Goal: Task Accomplishment & Management: Manage account settings

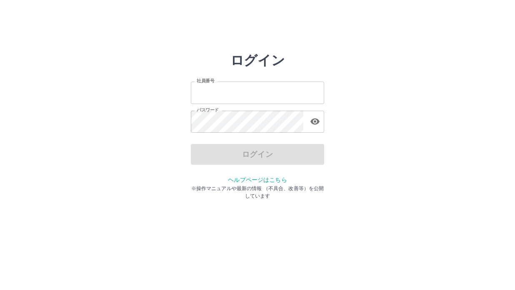
type input "*******"
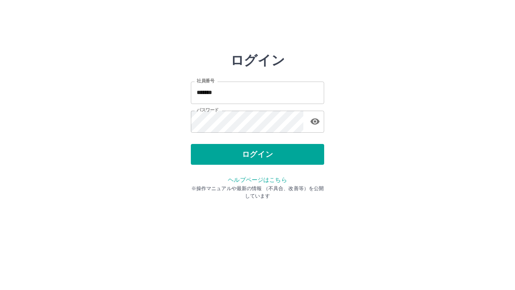
click at [255, 156] on div "ログイン" at bounding box center [257, 154] width 133 height 21
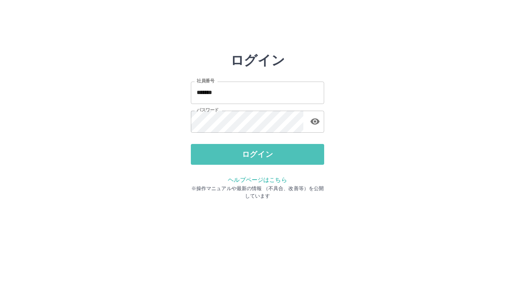
click at [255, 156] on button "ログイン" at bounding box center [257, 154] width 133 height 21
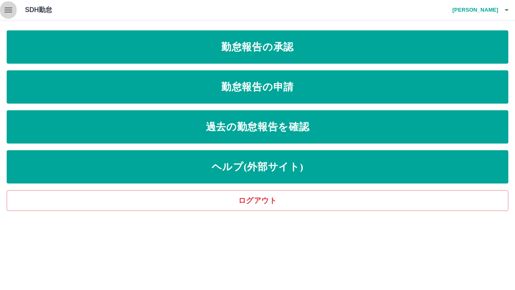
click at [10, 11] on icon "button" at bounding box center [8, 10] width 10 height 10
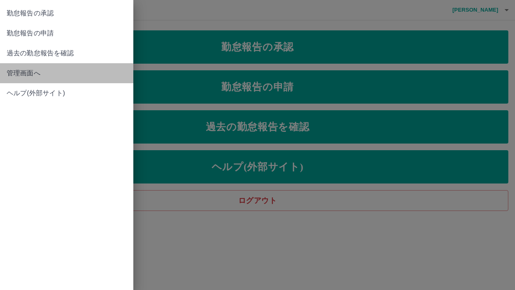
click at [34, 71] on span "管理画面へ" at bounding box center [67, 73] width 120 height 10
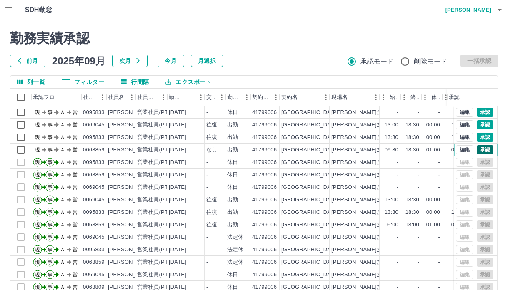
click at [481, 150] on button "承認" at bounding box center [485, 149] width 17 height 9
click at [479, 137] on button "承認" at bounding box center [485, 137] width 17 height 9
click at [482, 126] on button "承認" at bounding box center [485, 124] width 17 height 9
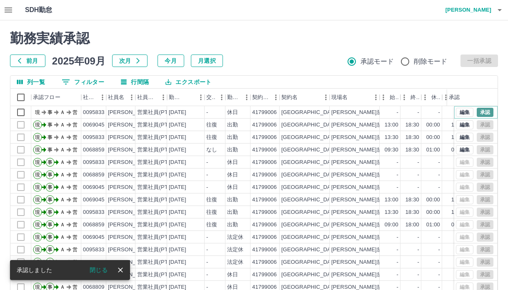
click at [480, 109] on button "承認" at bounding box center [485, 112] width 17 height 9
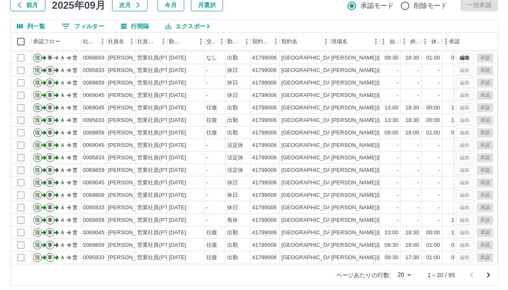
scroll to position [62, 0]
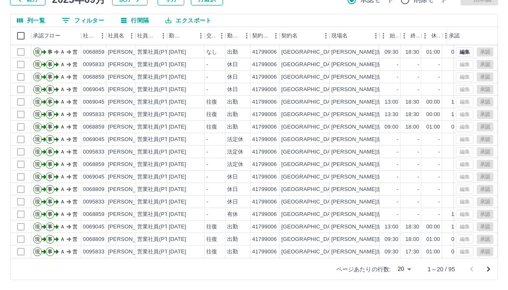
click at [409, 269] on body "SDH勤怠 [PERSON_NAME] 勤務実績承認 前月 [DATE] 次月 今月 月選択 承認モード 削除モード 一括承認 列一覧 0 フィルター 行間隔…" at bounding box center [254, 114] width 508 height 352
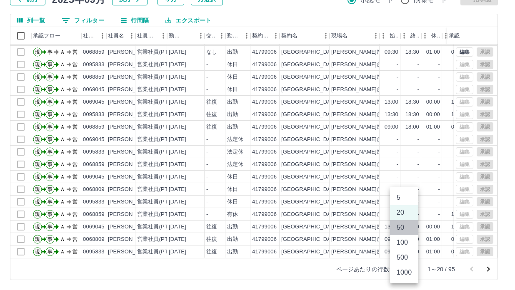
click at [413, 227] on li "50" at bounding box center [404, 227] width 28 height 15
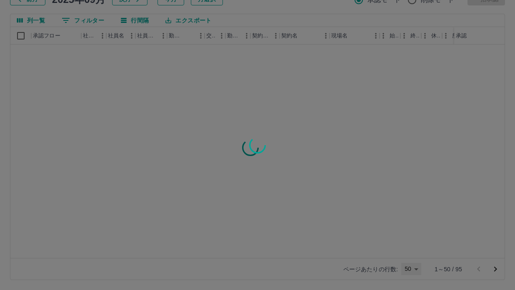
type input "**"
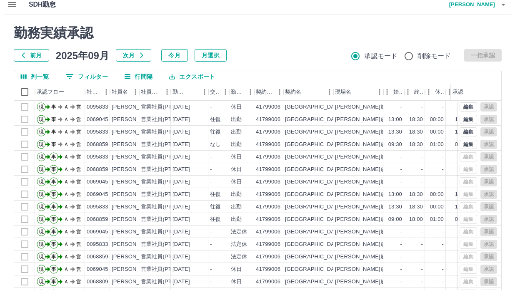
scroll to position [0, 0]
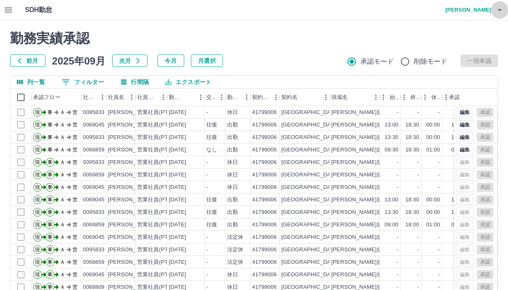
click at [500, 13] on icon "button" at bounding box center [499, 10] width 10 height 10
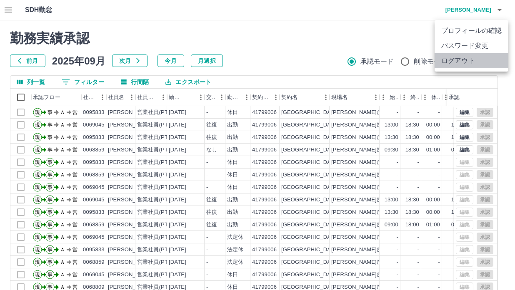
click at [467, 58] on li "ログアウト" at bounding box center [471, 60] width 74 height 15
